Goal: Information Seeking & Learning: Learn about a topic

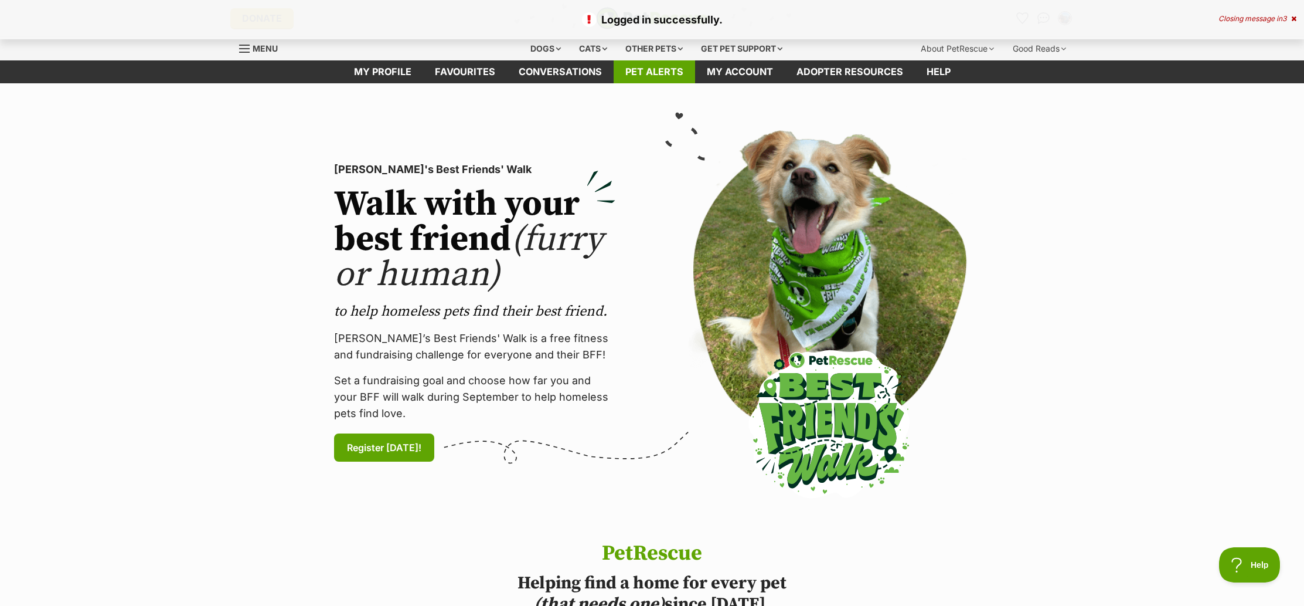
click at [644, 73] on link "Pet alerts" at bounding box center [654, 71] width 81 height 23
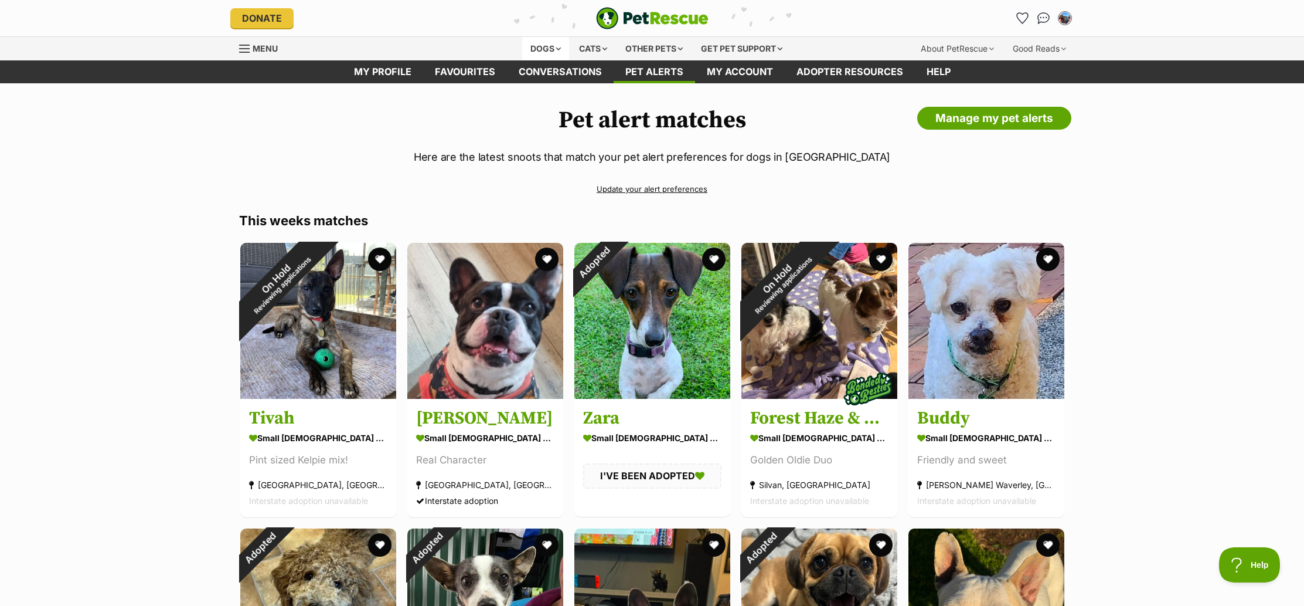
click at [532, 47] on div "Dogs" at bounding box center [545, 48] width 47 height 23
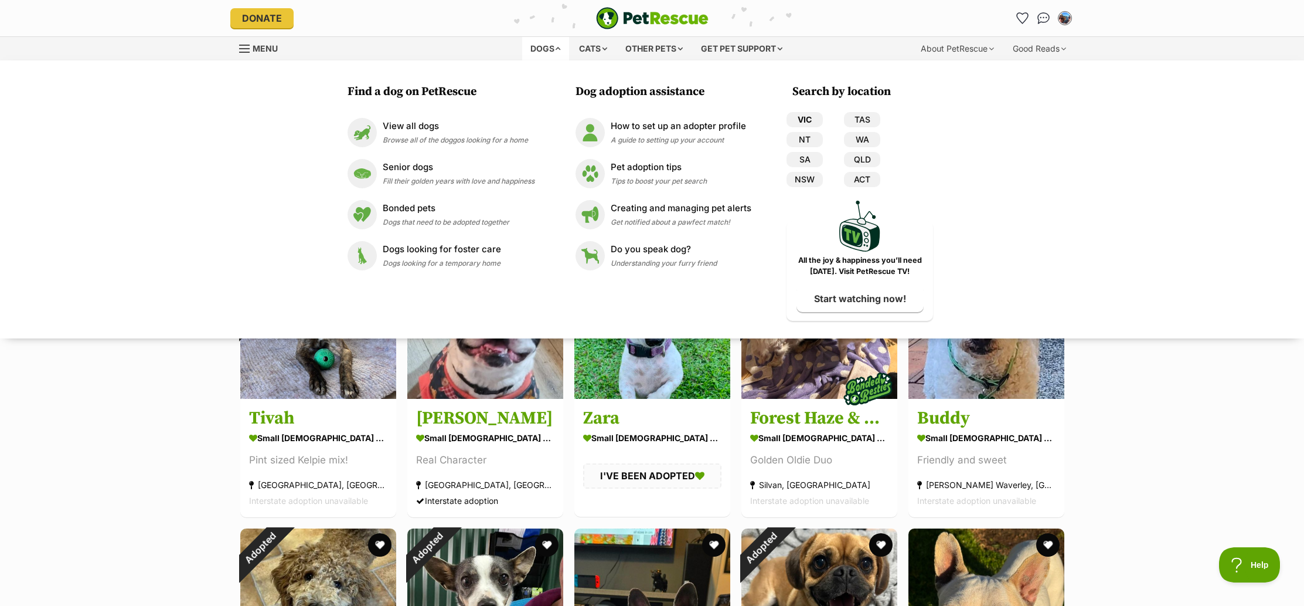
click at [798, 116] on link "VIC" at bounding box center [805, 119] width 36 height 15
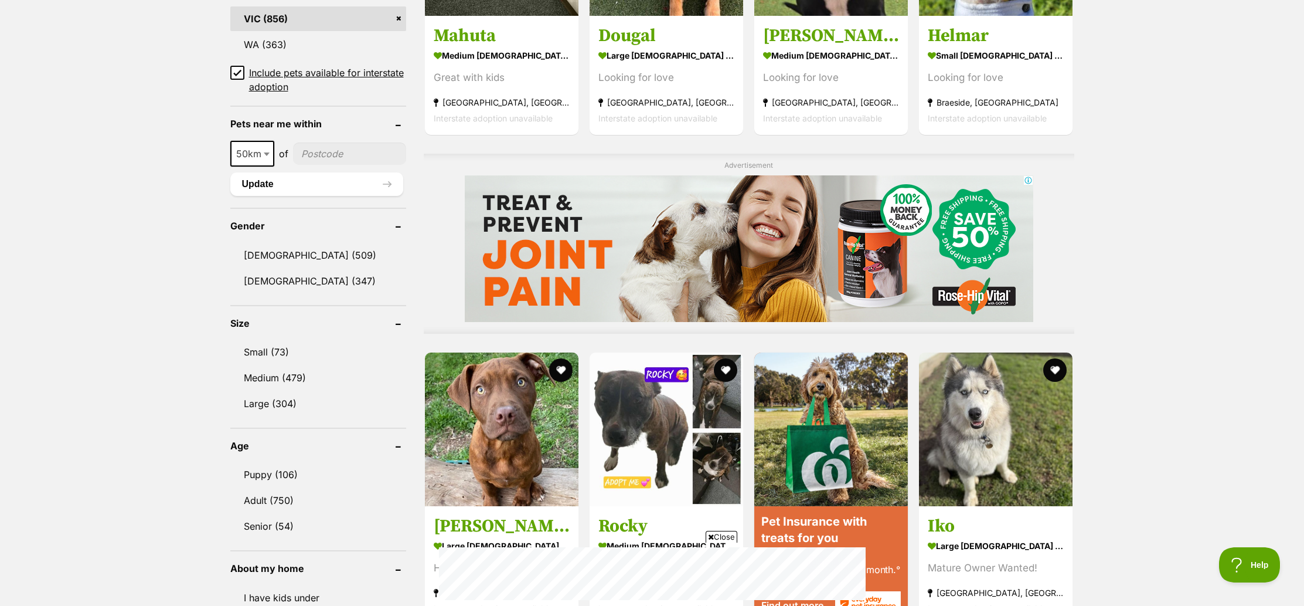
scroll to position [823, 0]
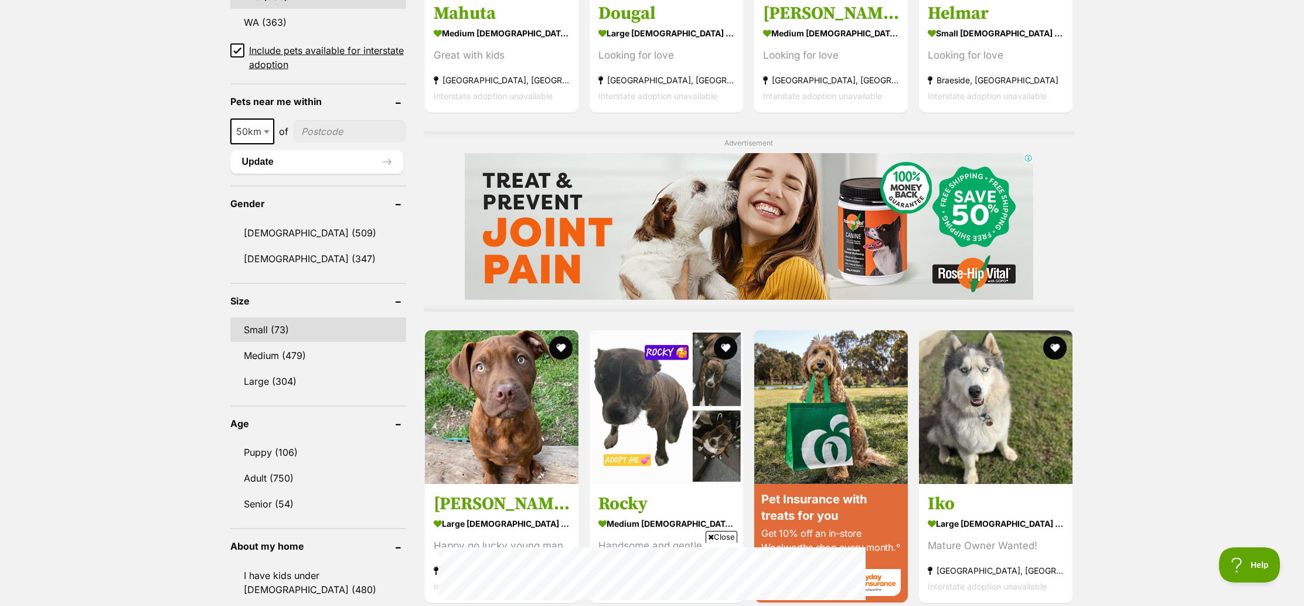
click at [255, 328] on link "Small (73)" at bounding box center [318, 329] width 176 height 25
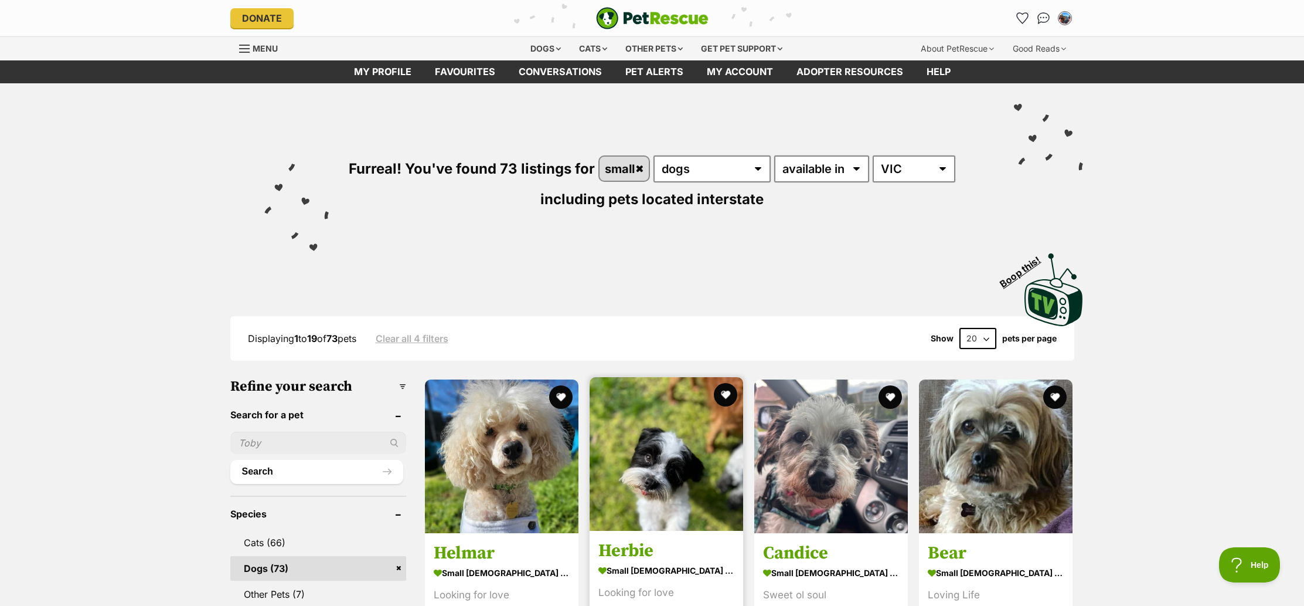
click at [642, 472] on img at bounding box center [667, 454] width 154 height 154
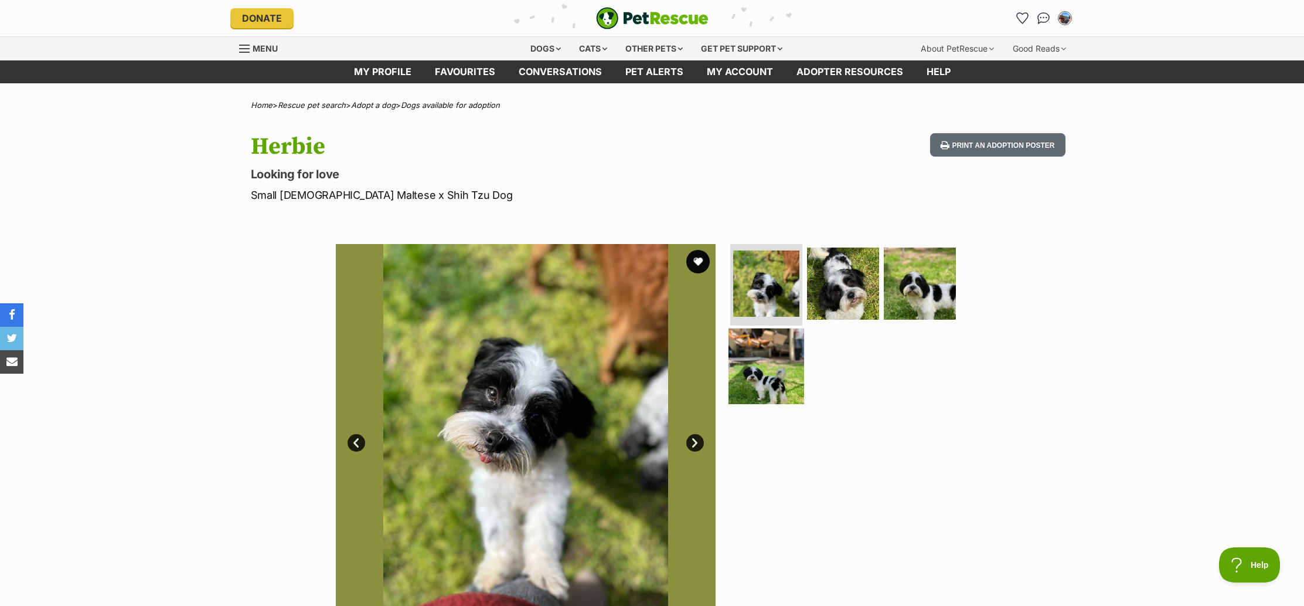
click at [767, 362] on img at bounding box center [767, 366] width 76 height 76
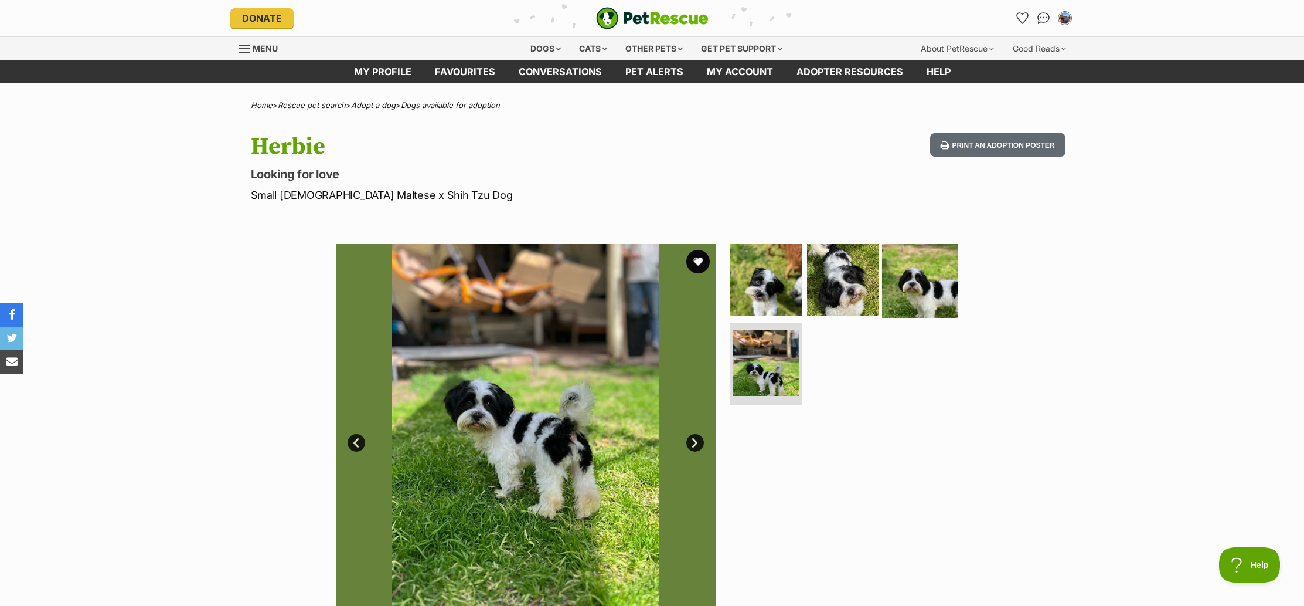
click at [911, 287] on img at bounding box center [920, 280] width 76 height 76
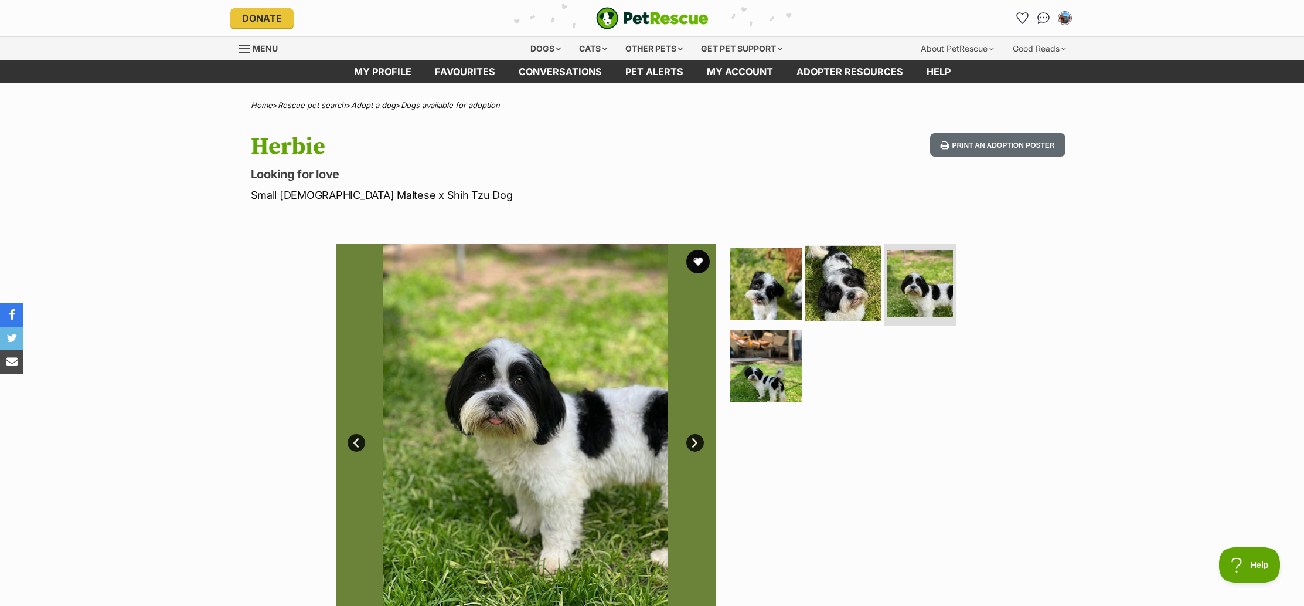
click at [853, 291] on img at bounding box center [843, 283] width 76 height 76
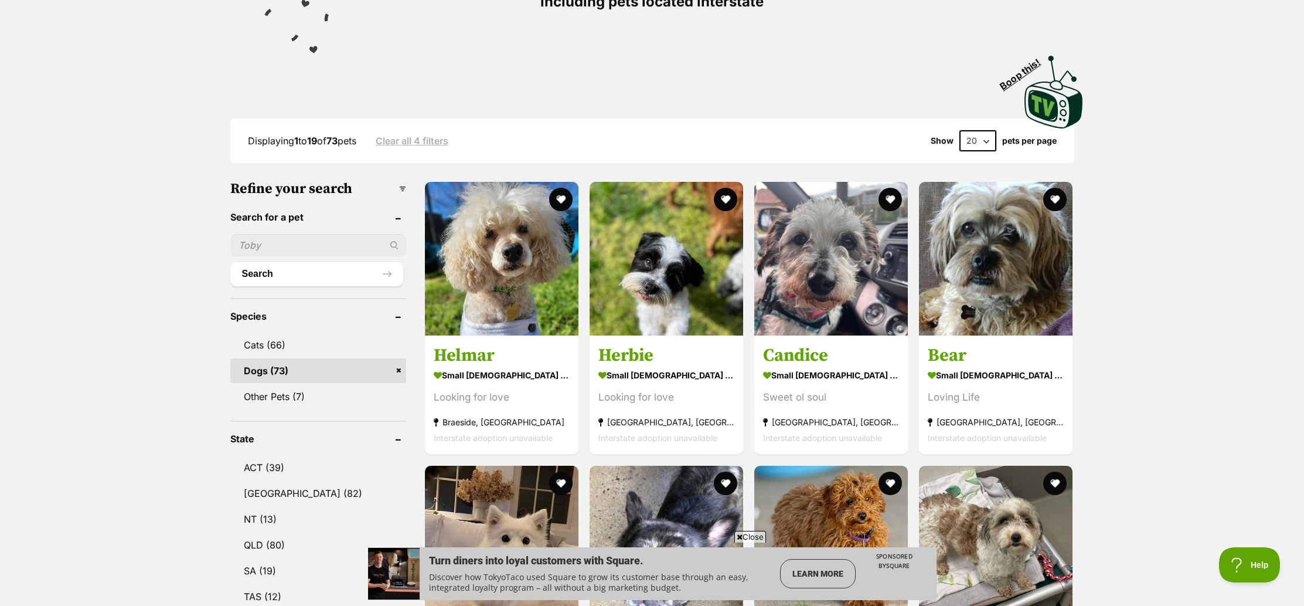
scroll to position [238, 0]
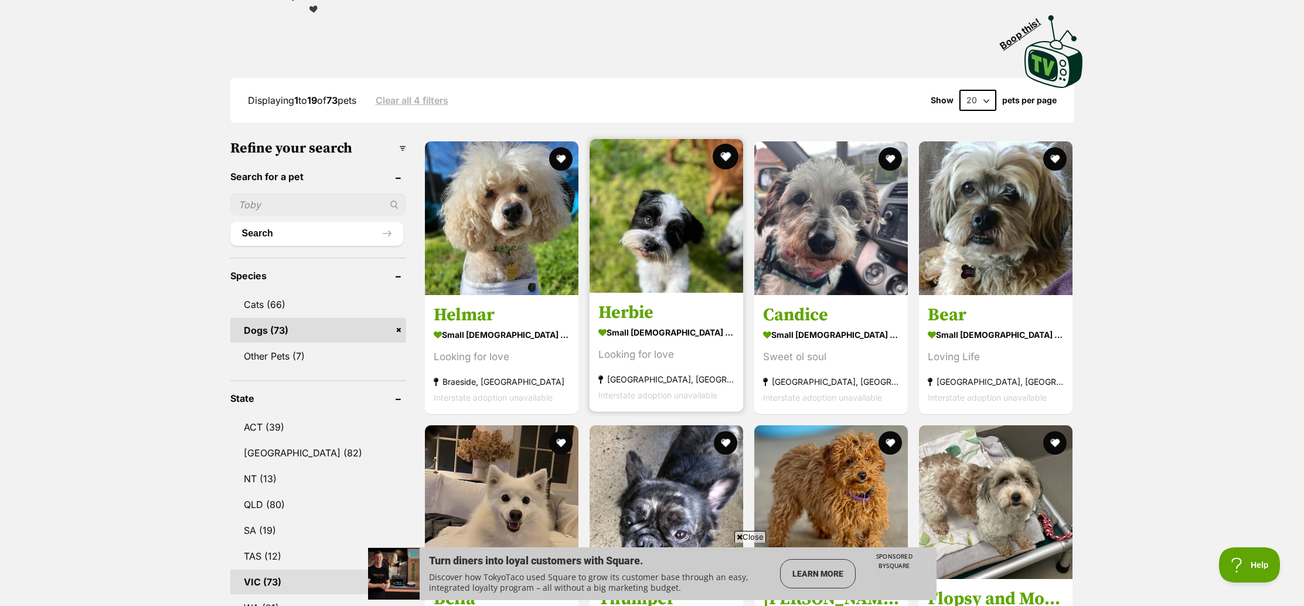
click at [719, 154] on button "favourite" at bounding box center [726, 157] width 26 height 26
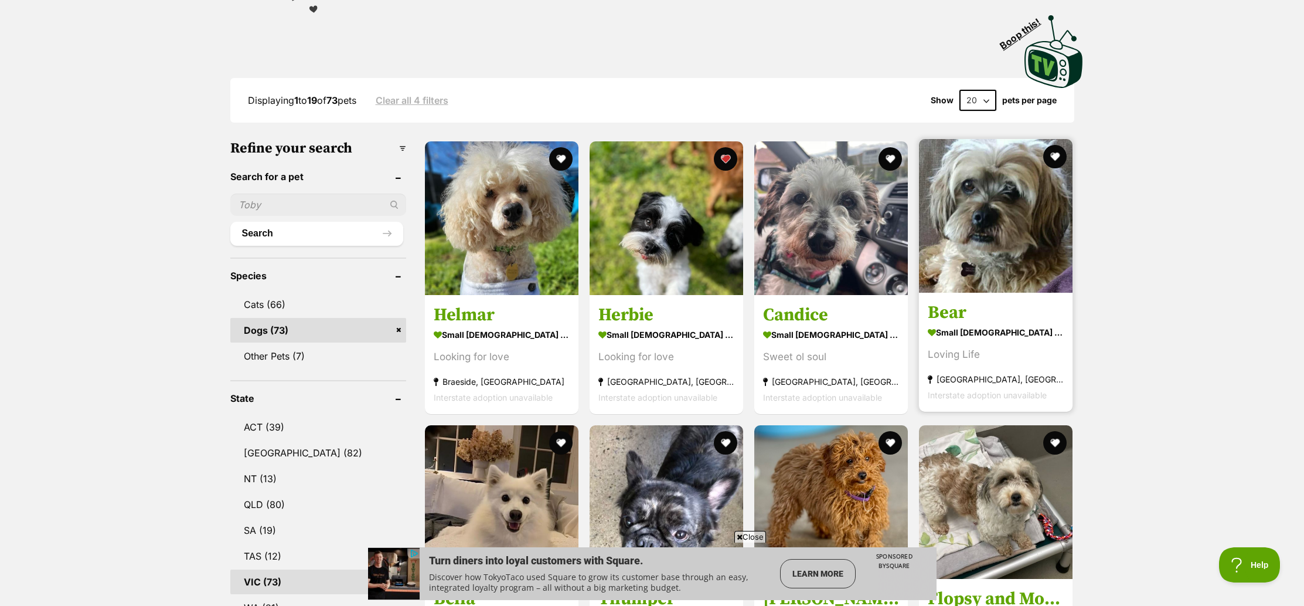
click at [1003, 198] on img at bounding box center [996, 216] width 154 height 154
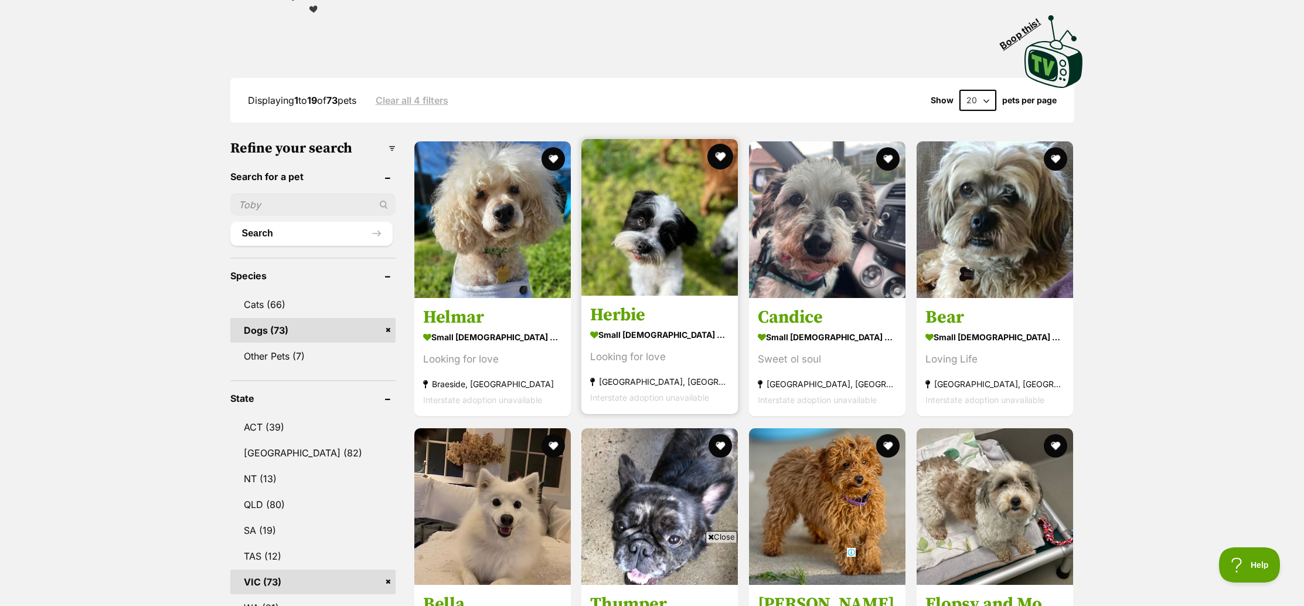
click at [718, 154] on button "favourite" at bounding box center [721, 157] width 26 height 26
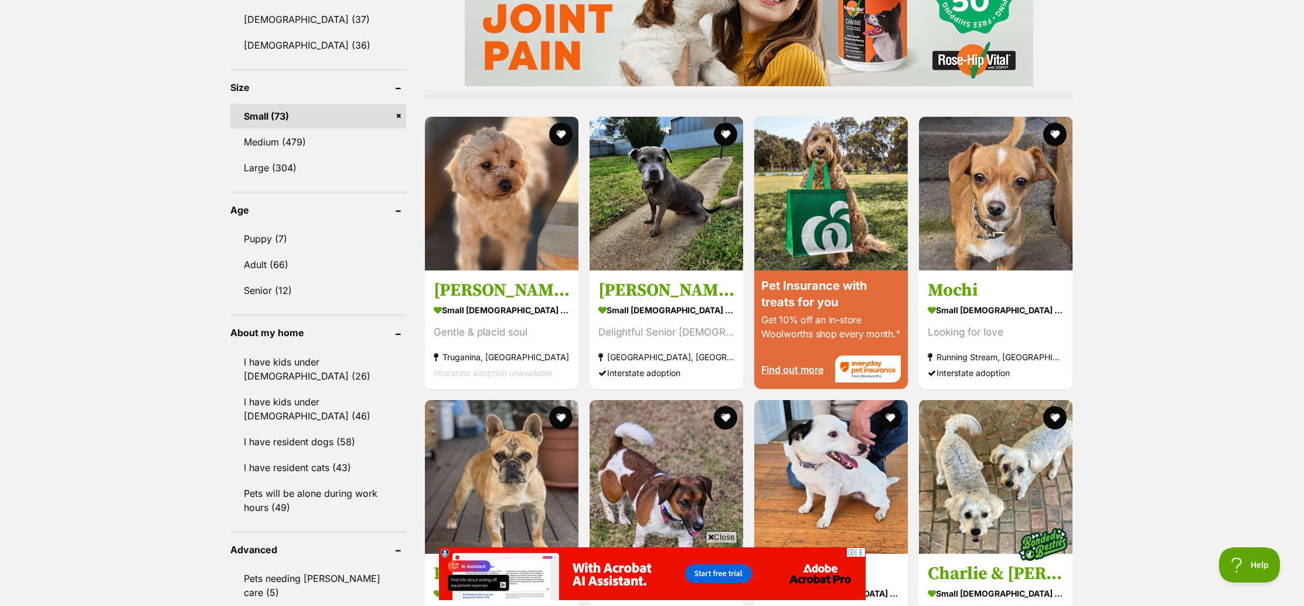
scroll to position [1043, 0]
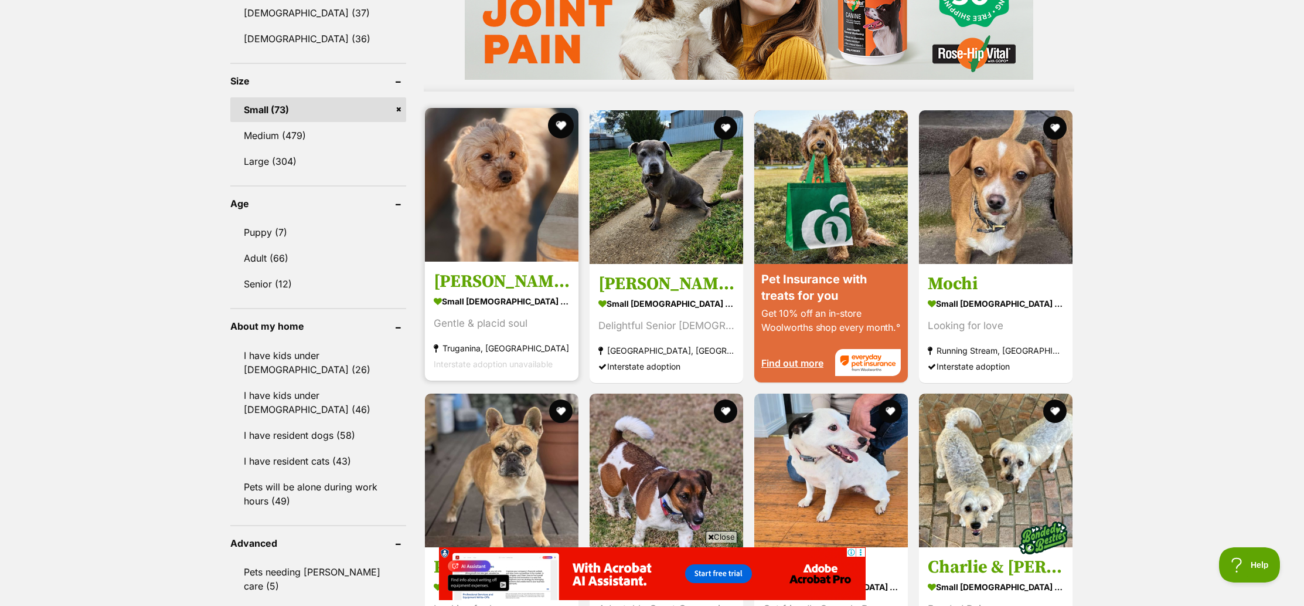
click at [564, 120] on button "favourite" at bounding box center [561, 126] width 26 height 26
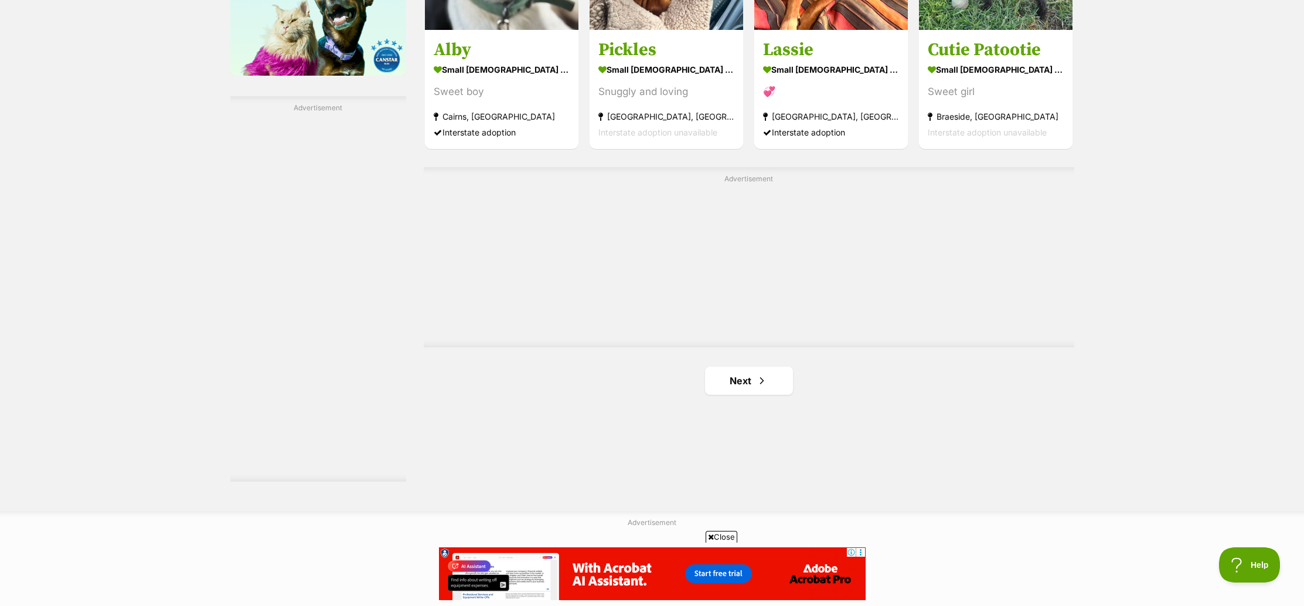
scroll to position [2032, 0]
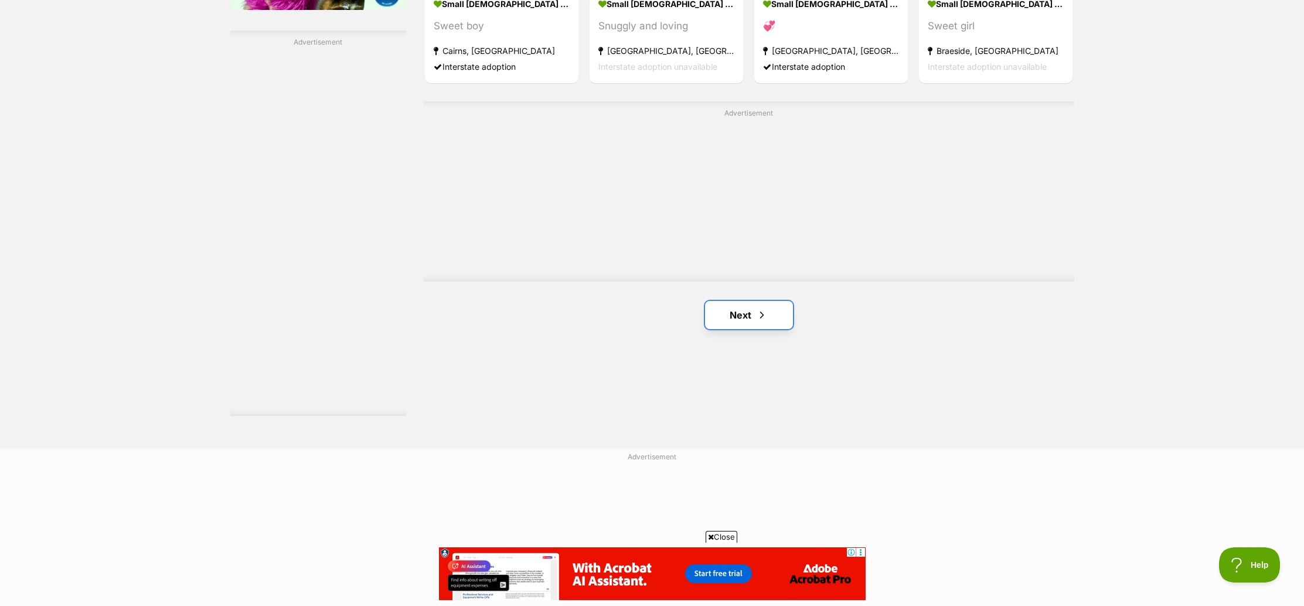
click at [742, 312] on link "Next" at bounding box center [749, 315] width 88 height 28
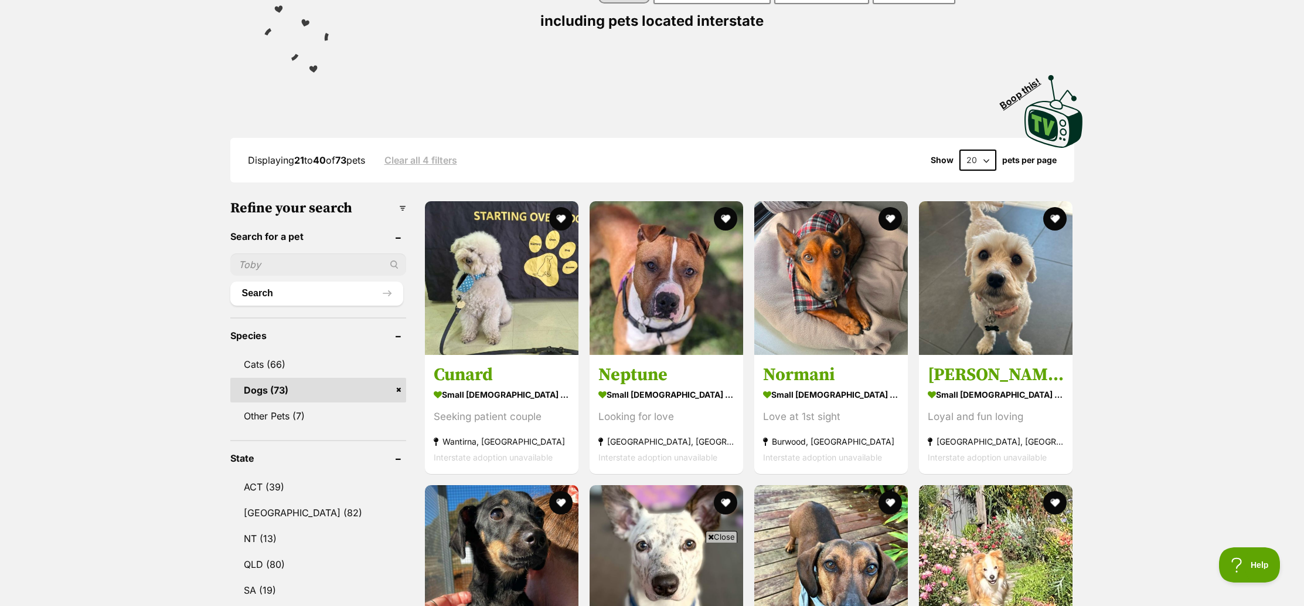
scroll to position [208, 0]
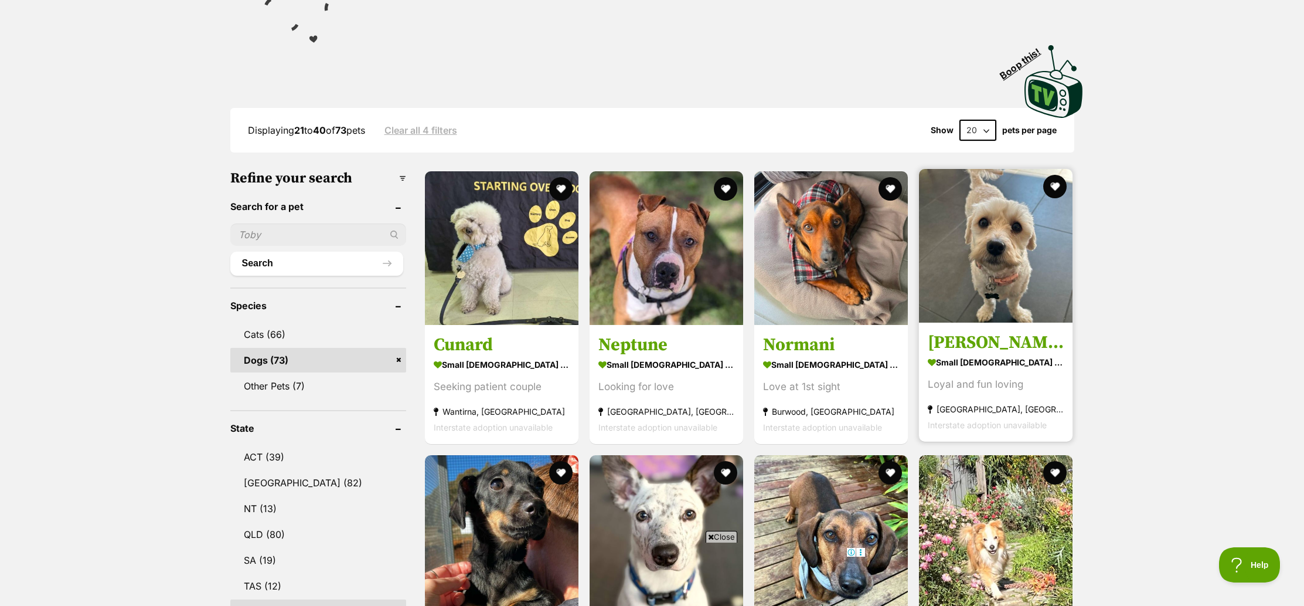
click at [987, 257] on img at bounding box center [996, 246] width 154 height 154
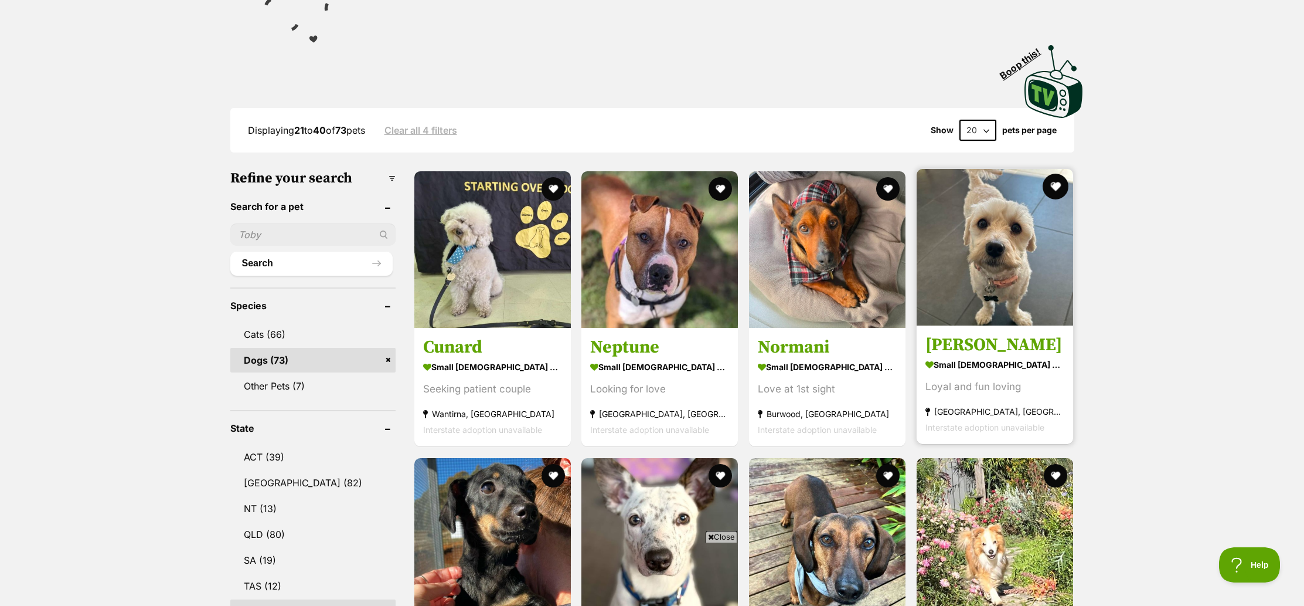
click at [1052, 188] on button "favourite" at bounding box center [1056, 187] width 26 height 26
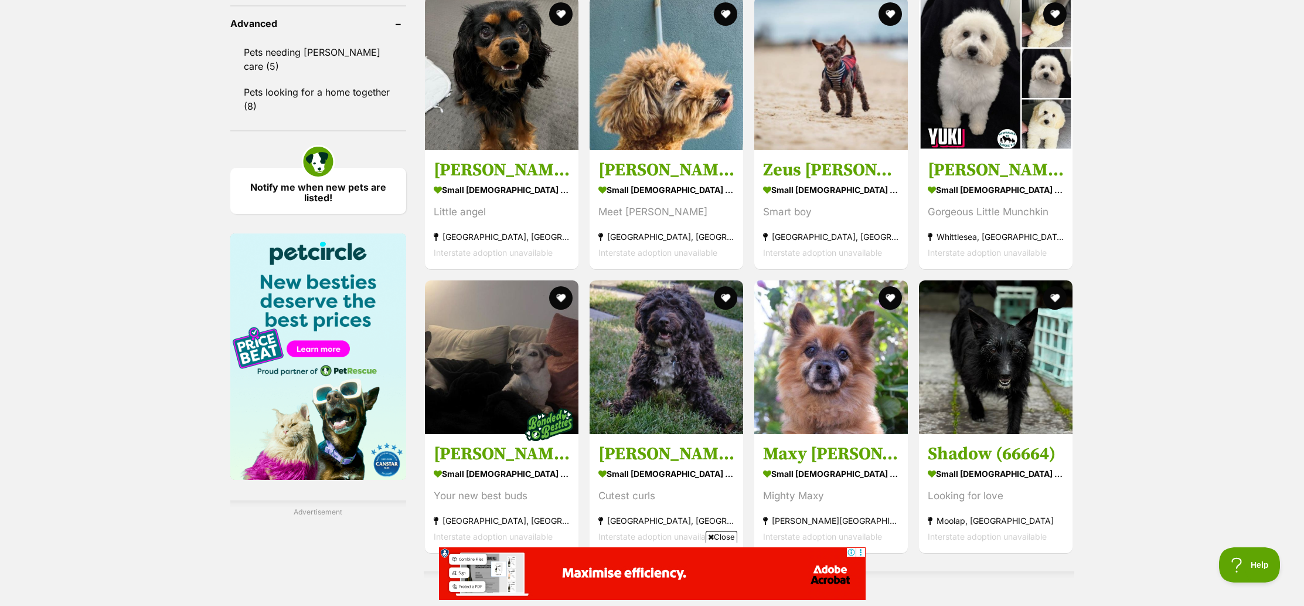
scroll to position [1577, 0]
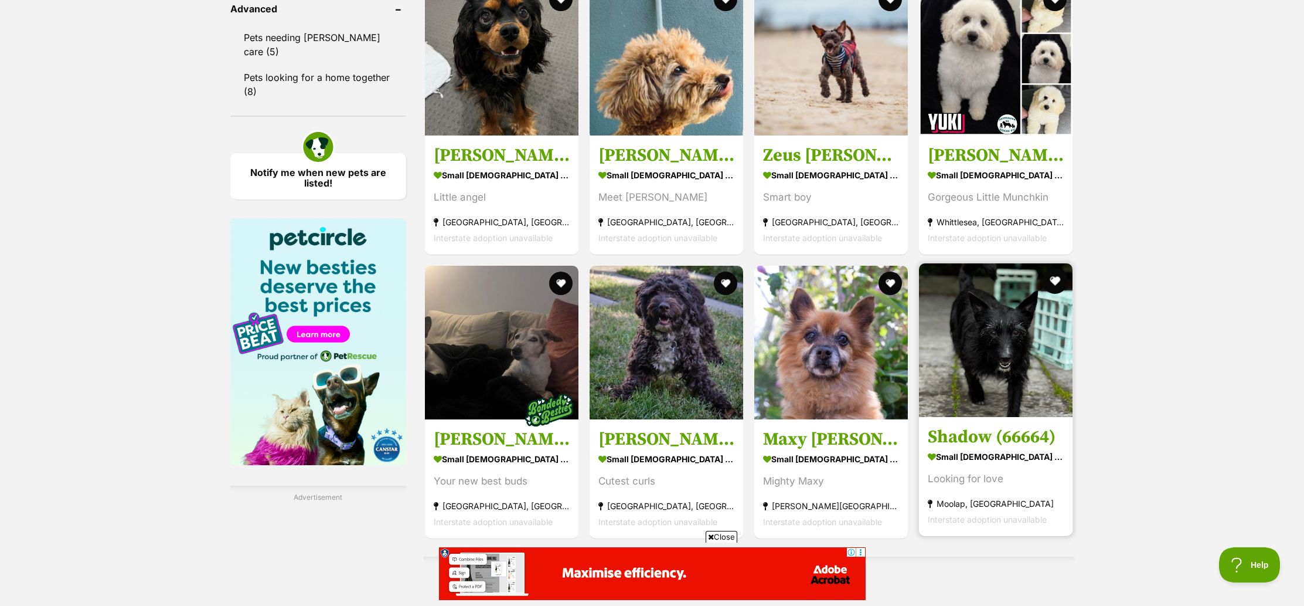
click at [1054, 281] on button "favourite" at bounding box center [1056, 281] width 26 height 26
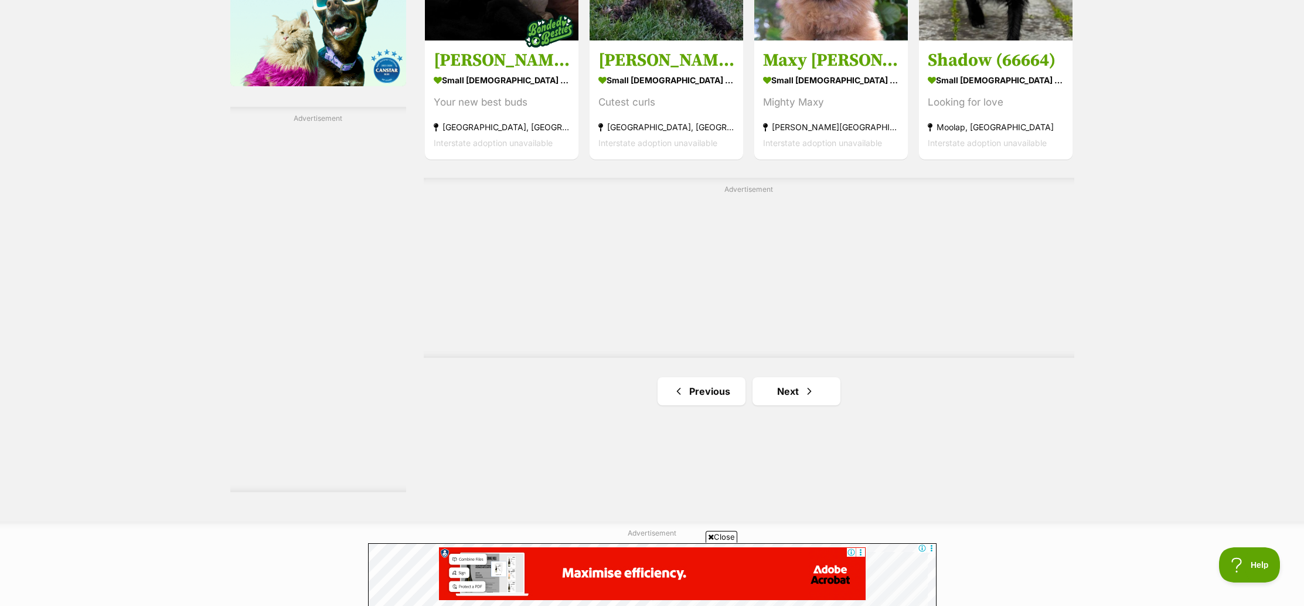
scroll to position [1957, 0]
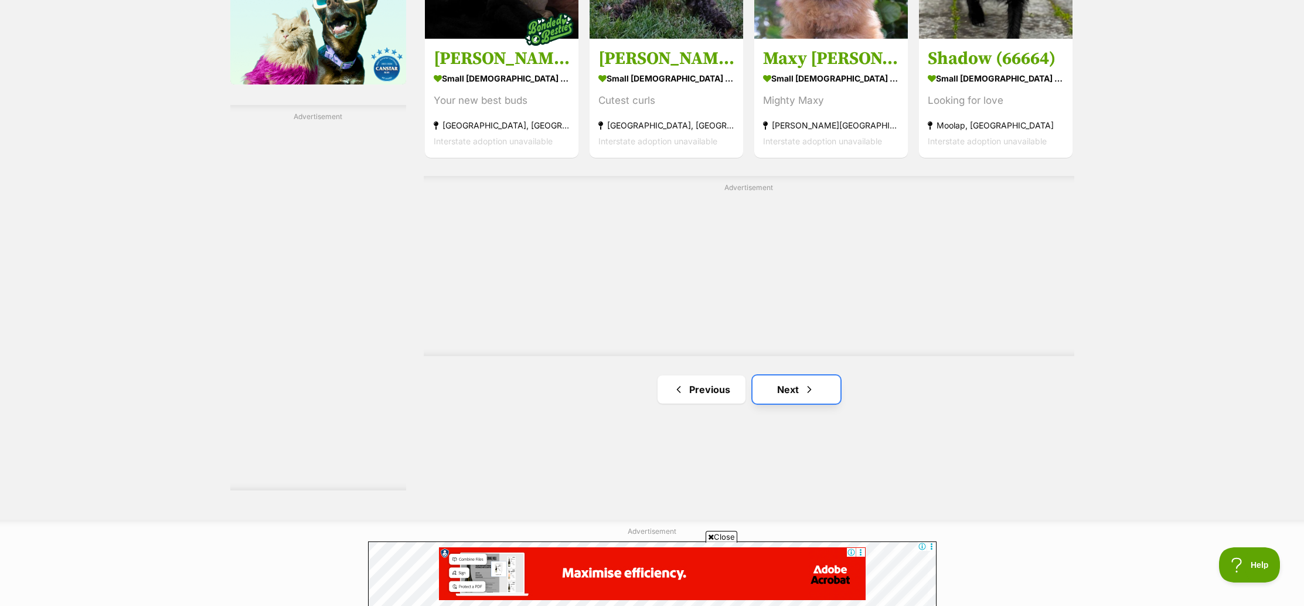
click at [804, 386] on span "Next page" at bounding box center [810, 389] width 12 height 14
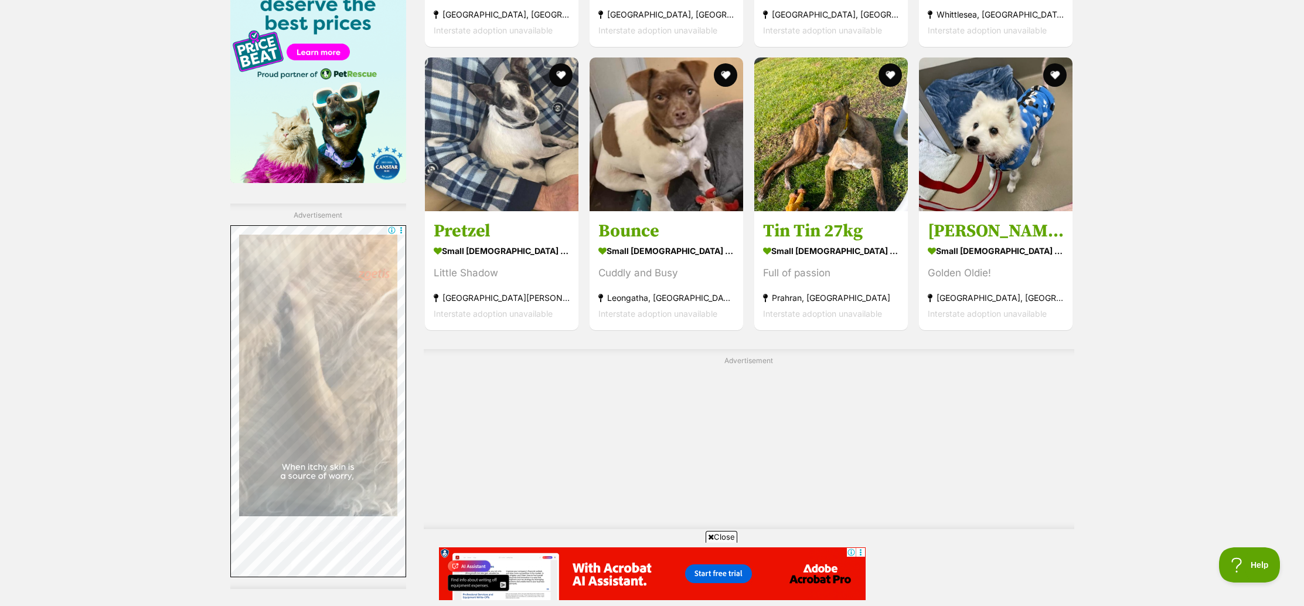
scroll to position [2086, 0]
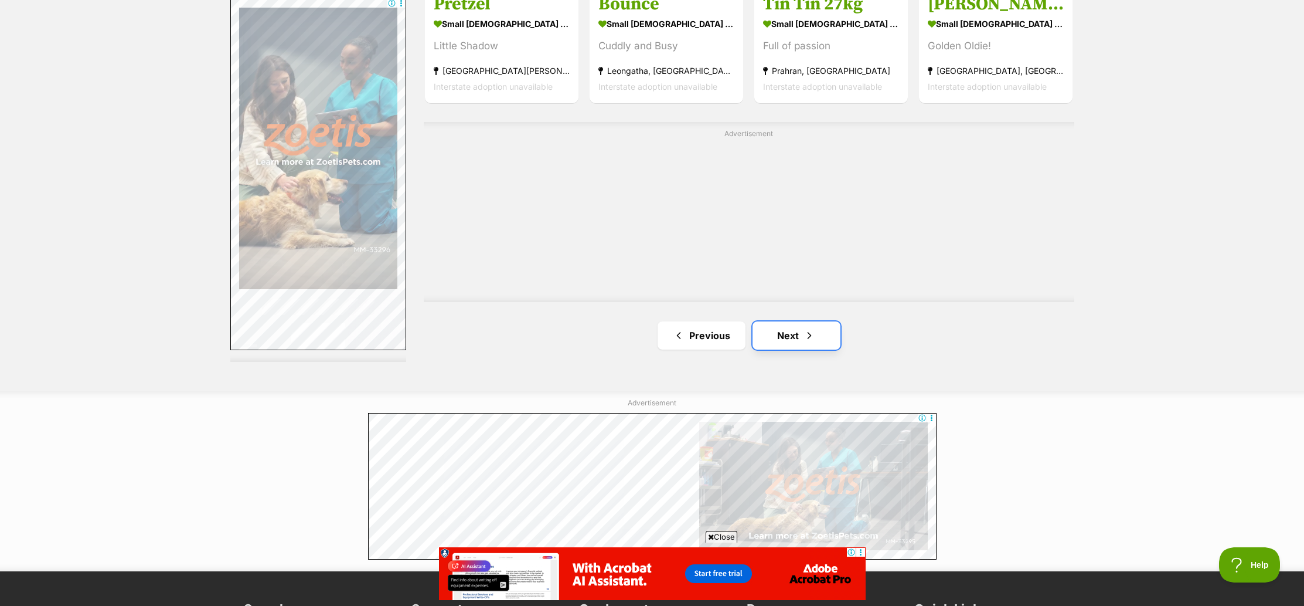
click at [773, 331] on link "Next" at bounding box center [797, 335] width 88 height 28
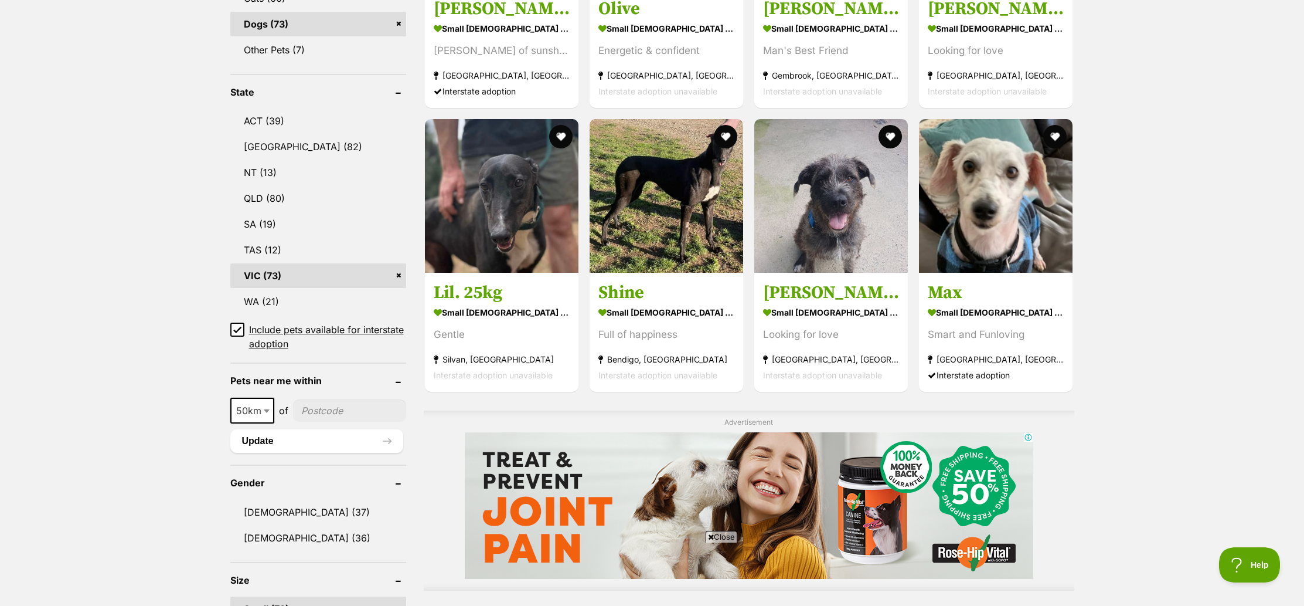
scroll to position [566, 0]
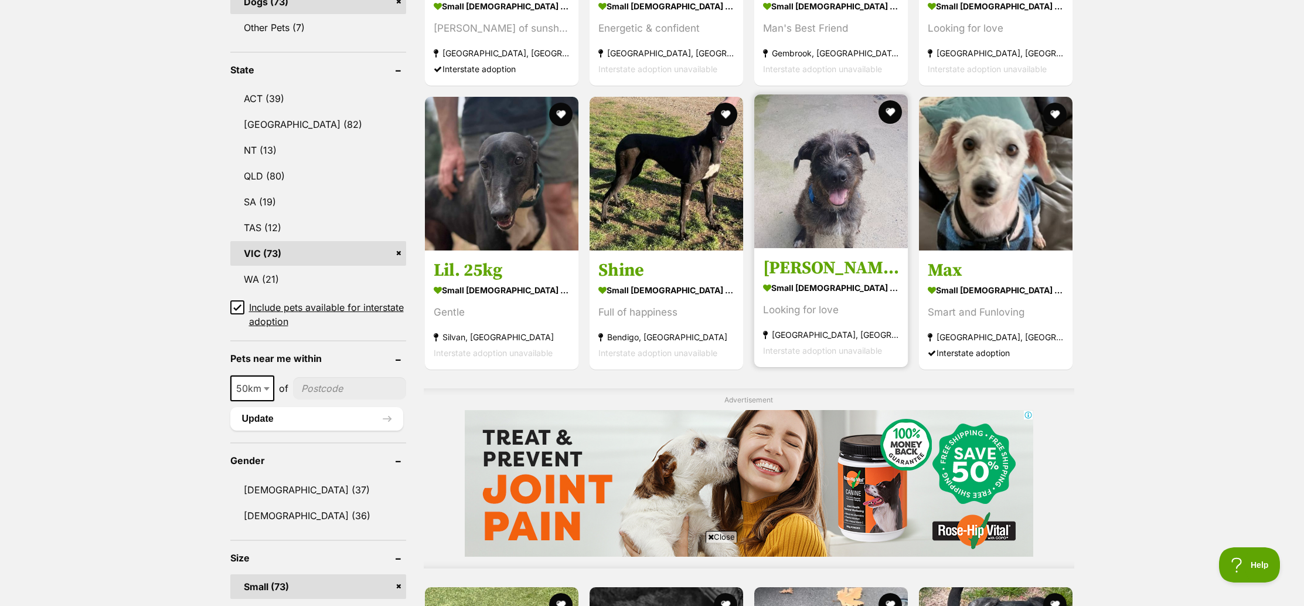
click at [858, 153] on img at bounding box center [831, 171] width 154 height 154
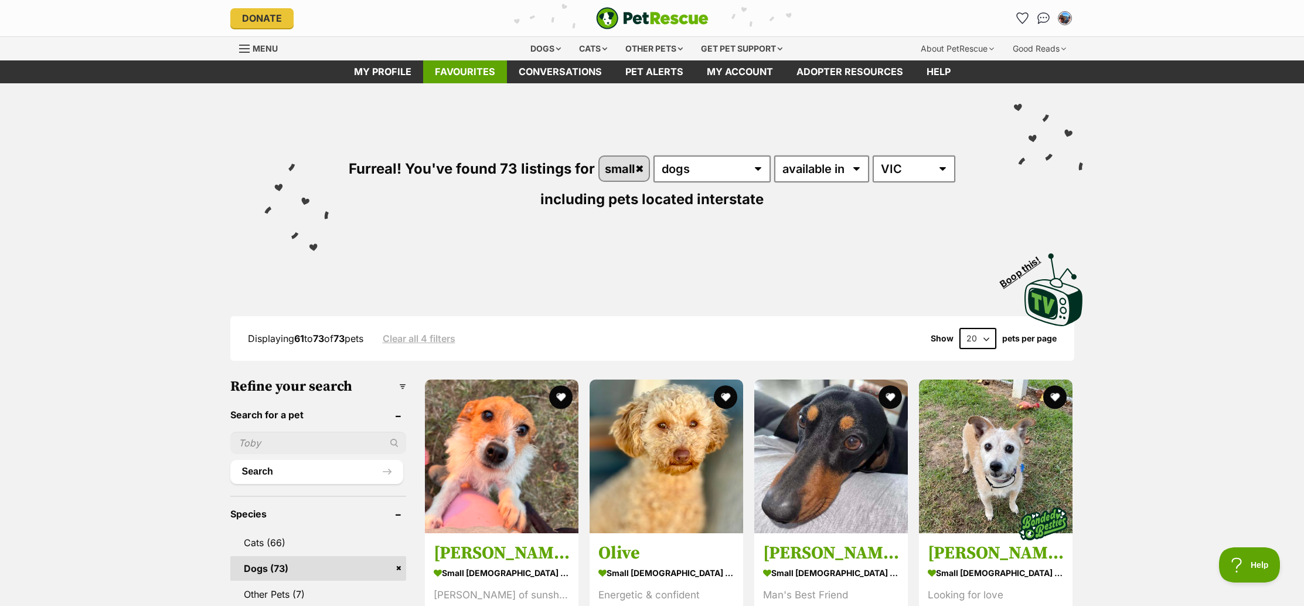
click at [492, 66] on link "Favourites" at bounding box center [465, 71] width 84 height 23
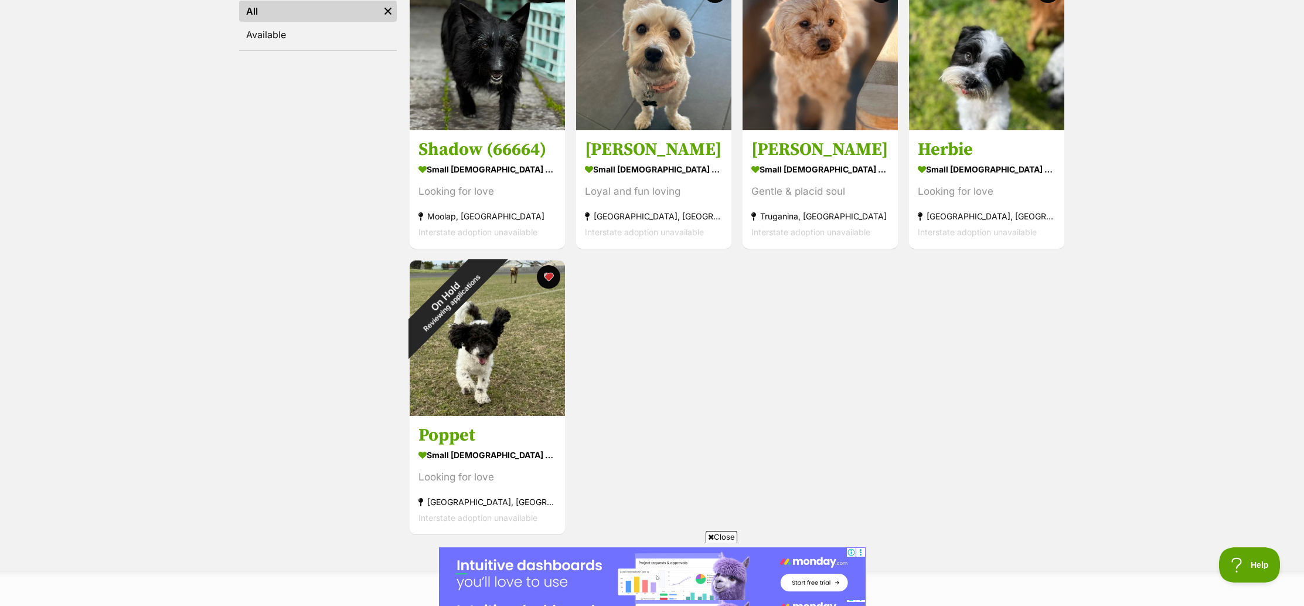
scroll to position [264, 0]
click at [548, 276] on button "favourite" at bounding box center [549, 276] width 26 height 26
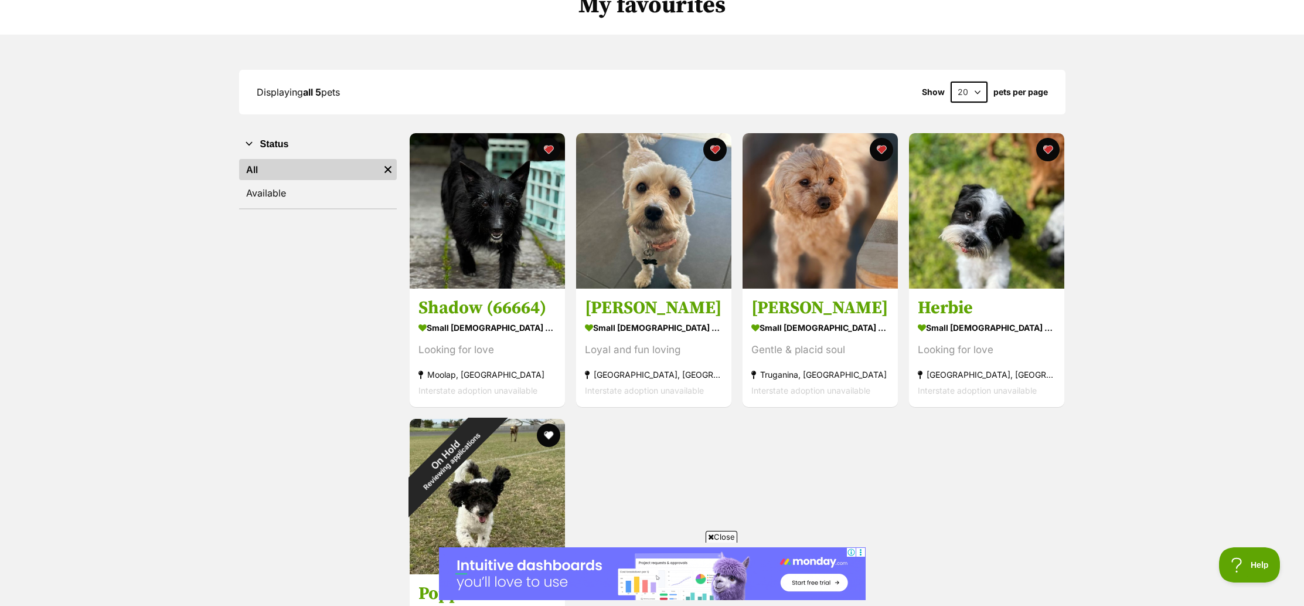
scroll to position [107, 0]
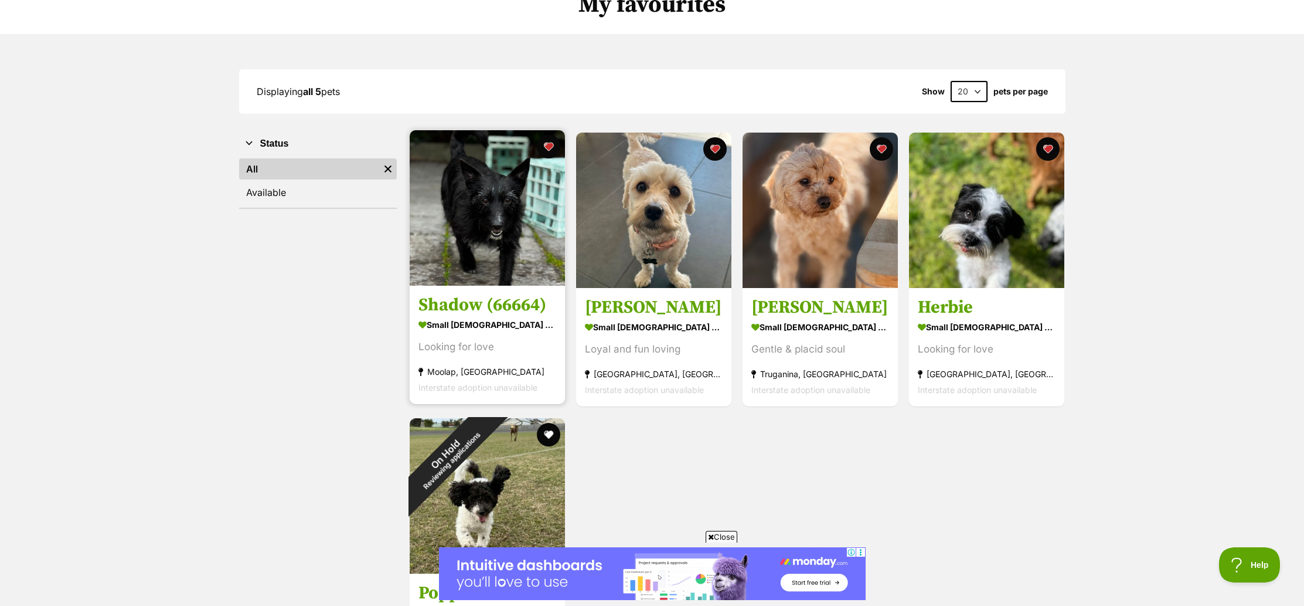
click at [441, 197] on img at bounding box center [487, 207] width 155 height 155
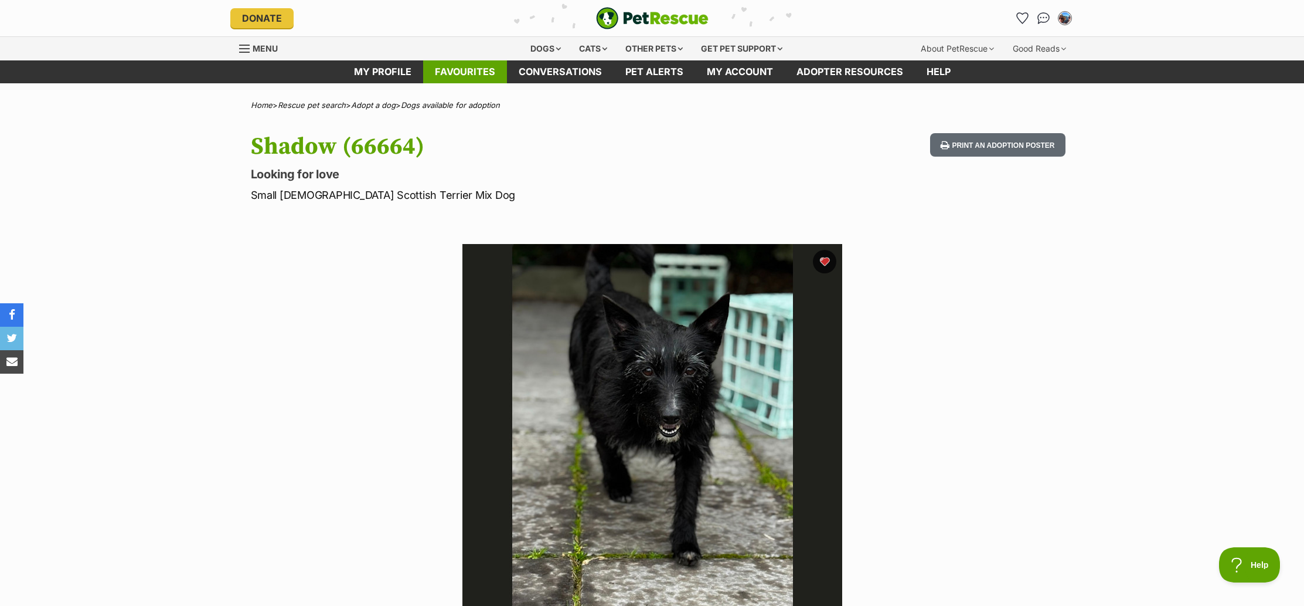
click at [468, 69] on link "Favourites" at bounding box center [465, 71] width 84 height 23
